Goal: Task Accomplishment & Management: Manage account settings

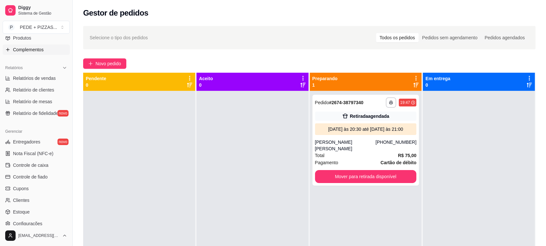
scroll to position [221, 0]
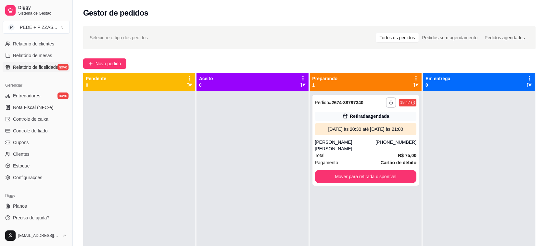
click at [37, 68] on span "Relatório de fidelidade" at bounding box center [35, 67] width 45 height 6
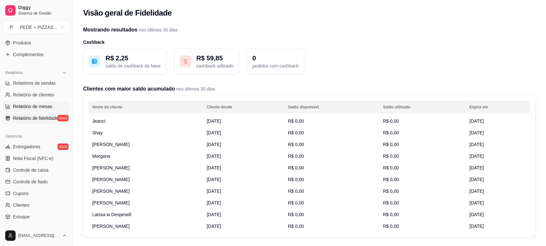
scroll to position [58, 0]
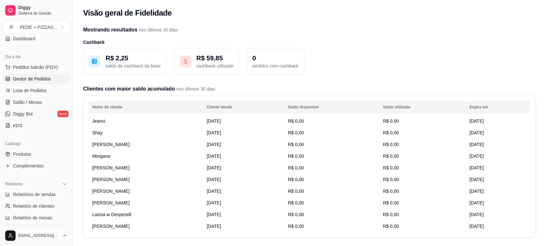
click at [30, 77] on span "Gestor de Pedidos" at bounding box center [32, 79] width 38 height 6
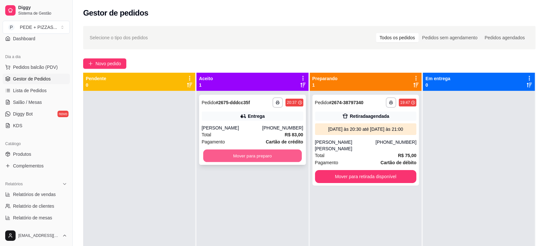
click at [250, 155] on button "Mover para preparo" at bounding box center [252, 156] width 98 height 13
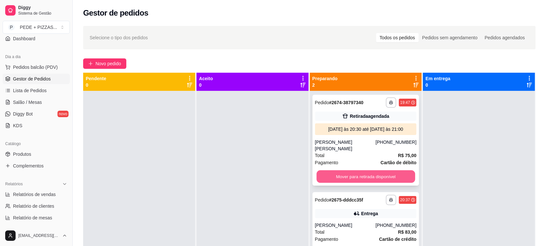
click at [376, 170] on button "Mover para retirada disponível" at bounding box center [365, 176] width 98 height 13
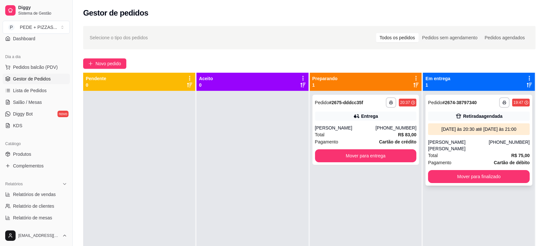
click at [496, 145] on div "[PHONE_NUMBER]" at bounding box center [508, 145] width 41 height 13
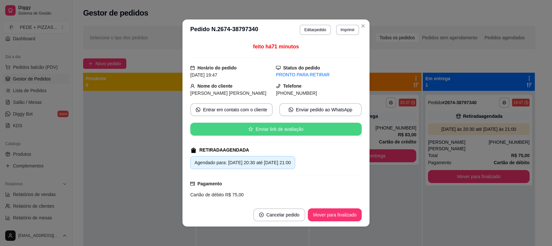
scroll to position [115, 0]
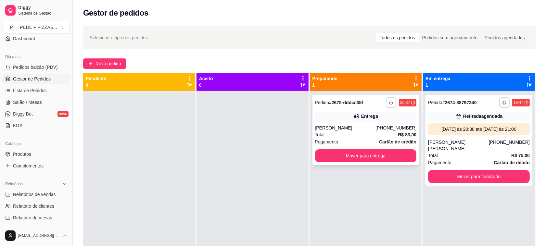
click at [361, 116] on div "Entrega" at bounding box center [369, 116] width 17 height 6
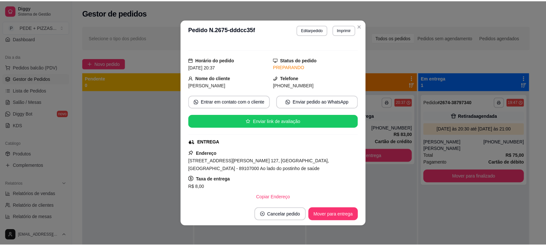
scroll to position [41, 0]
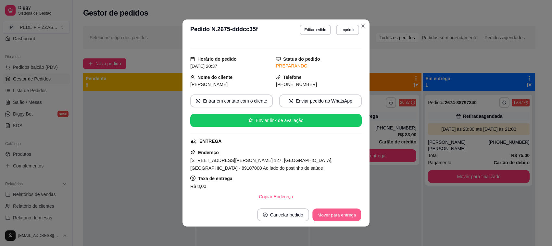
click at [325, 215] on button "Mover para entrega" at bounding box center [336, 215] width 49 height 13
